Goal: Use online tool/utility: Use online tool/utility

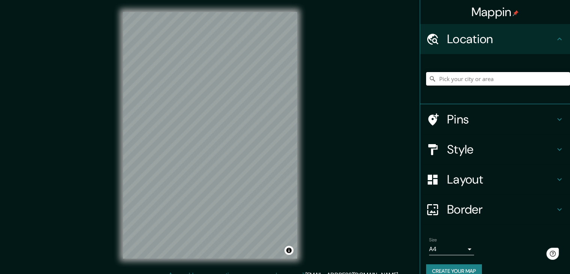
click at [435, 81] on input "Pick your city or area" at bounding box center [498, 78] width 144 height 13
click at [533, 79] on input "El Real, [GEOGRAPHIC_DATA], provincia de [GEOGRAPHIC_DATA], [GEOGRAPHIC_DATA]" at bounding box center [498, 78] width 144 height 13
drag, startPoint x: 552, startPoint y: 81, endPoint x: 400, endPoint y: 97, distance: 152.8
click at [400, 97] on div "Mappin Location [GEOGRAPHIC_DATA], [GEOGRAPHIC_DATA], [GEOGRAPHIC_DATA], [GEOGR…" at bounding box center [285, 141] width 570 height 282
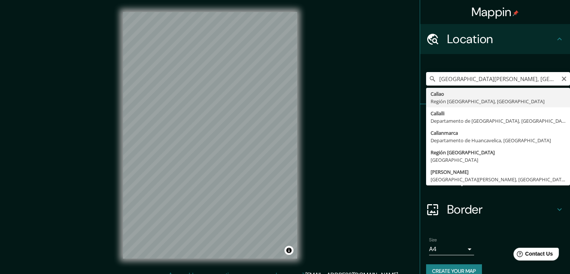
type input "[GEOGRAPHIC_DATA], [GEOGRAPHIC_DATA], [GEOGRAPHIC_DATA]"
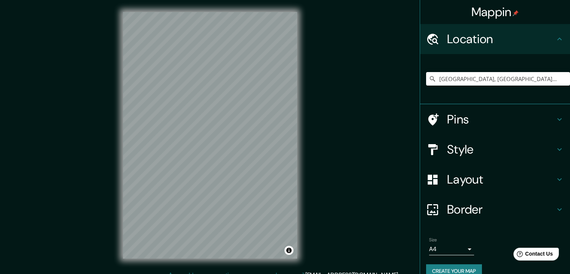
click at [456, 118] on h4 "Pins" at bounding box center [501, 119] width 108 height 15
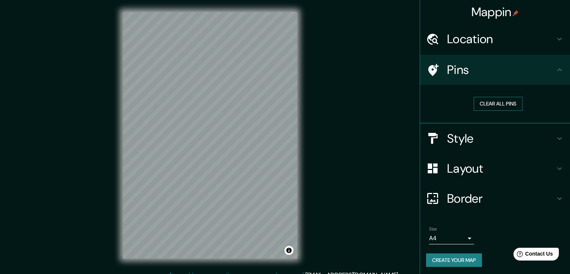
click at [493, 99] on button "Clear all pins" at bounding box center [498, 104] width 49 height 14
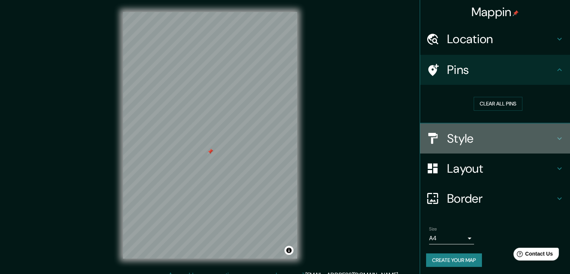
drag, startPoint x: 465, startPoint y: 134, endPoint x: 459, endPoint y: 139, distance: 8.3
click at [463, 135] on h4 "Style" at bounding box center [501, 138] width 108 height 15
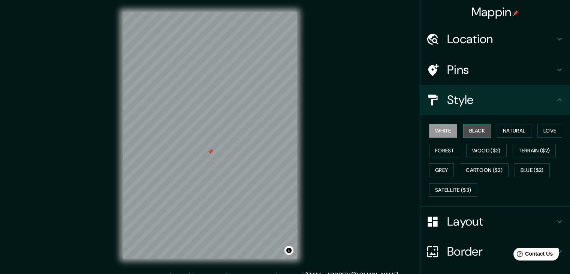
click at [474, 132] on button "Black" at bounding box center [477, 131] width 28 height 14
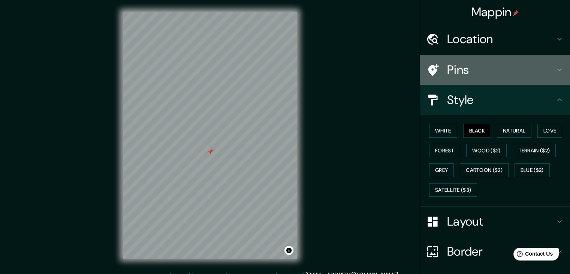
click at [484, 74] on h4 "Pins" at bounding box center [501, 69] width 108 height 15
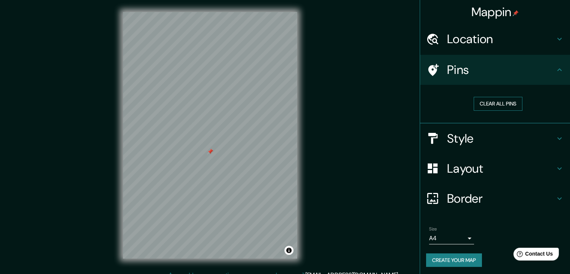
click at [486, 106] on button "Clear all pins" at bounding box center [498, 104] width 49 height 14
click at [468, 139] on h4 "Style" at bounding box center [501, 138] width 108 height 15
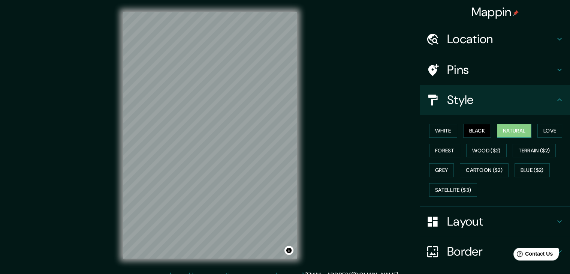
click at [520, 127] on button "Natural" at bounding box center [514, 131] width 34 height 14
click at [548, 132] on button "Love" at bounding box center [550, 131] width 25 height 14
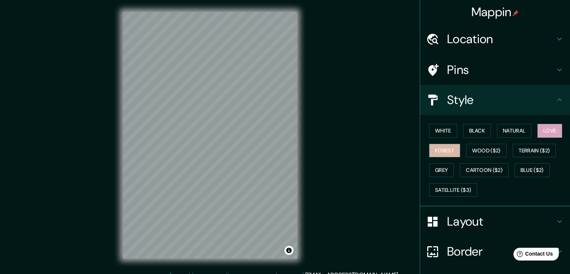
click at [433, 149] on button "Forest" at bounding box center [444, 151] width 31 height 14
